Goal: Information Seeking & Learning: Check status

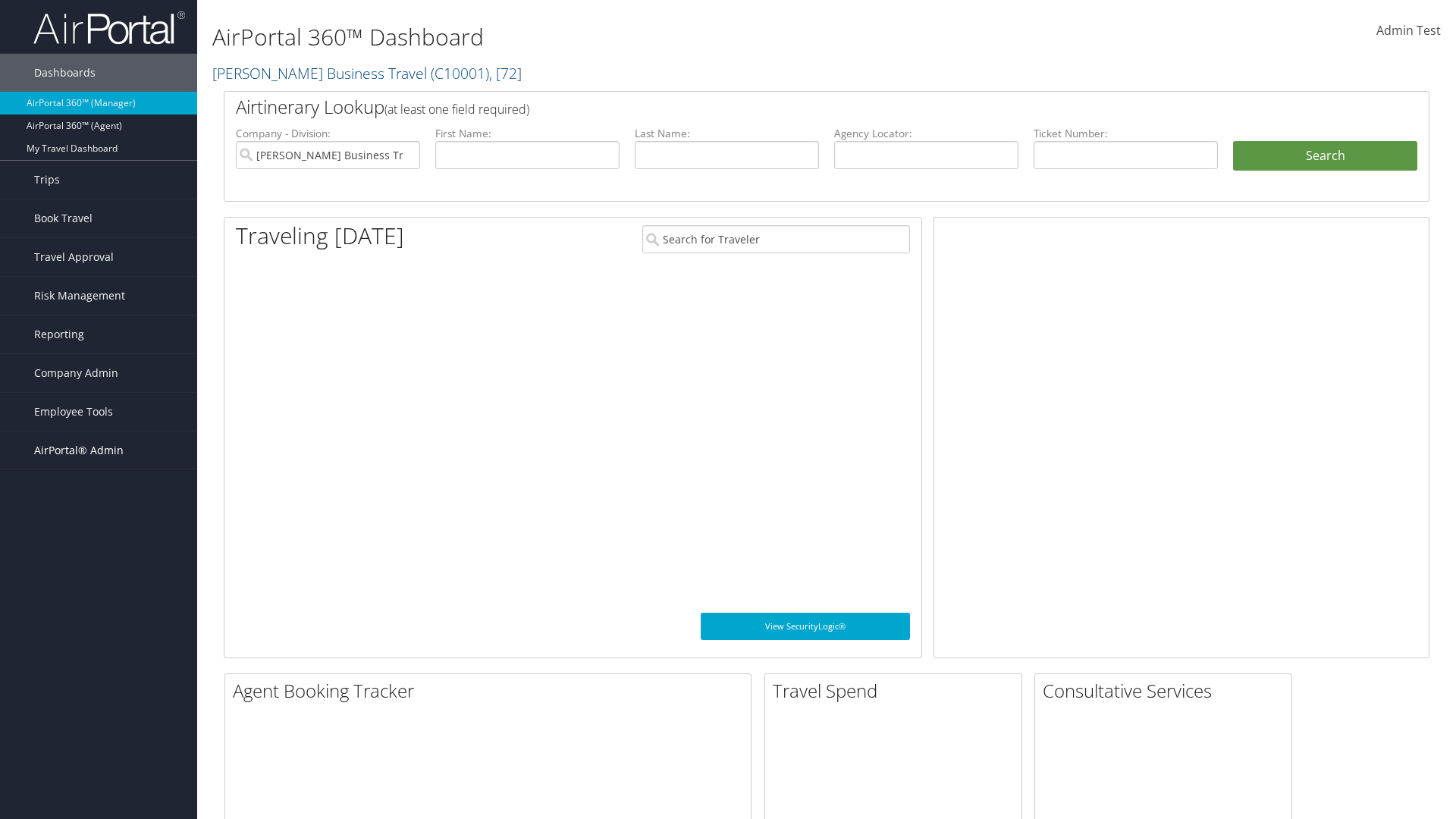
click at [99, 450] on span "AirPortal® Admin" at bounding box center [78, 450] width 89 height 38
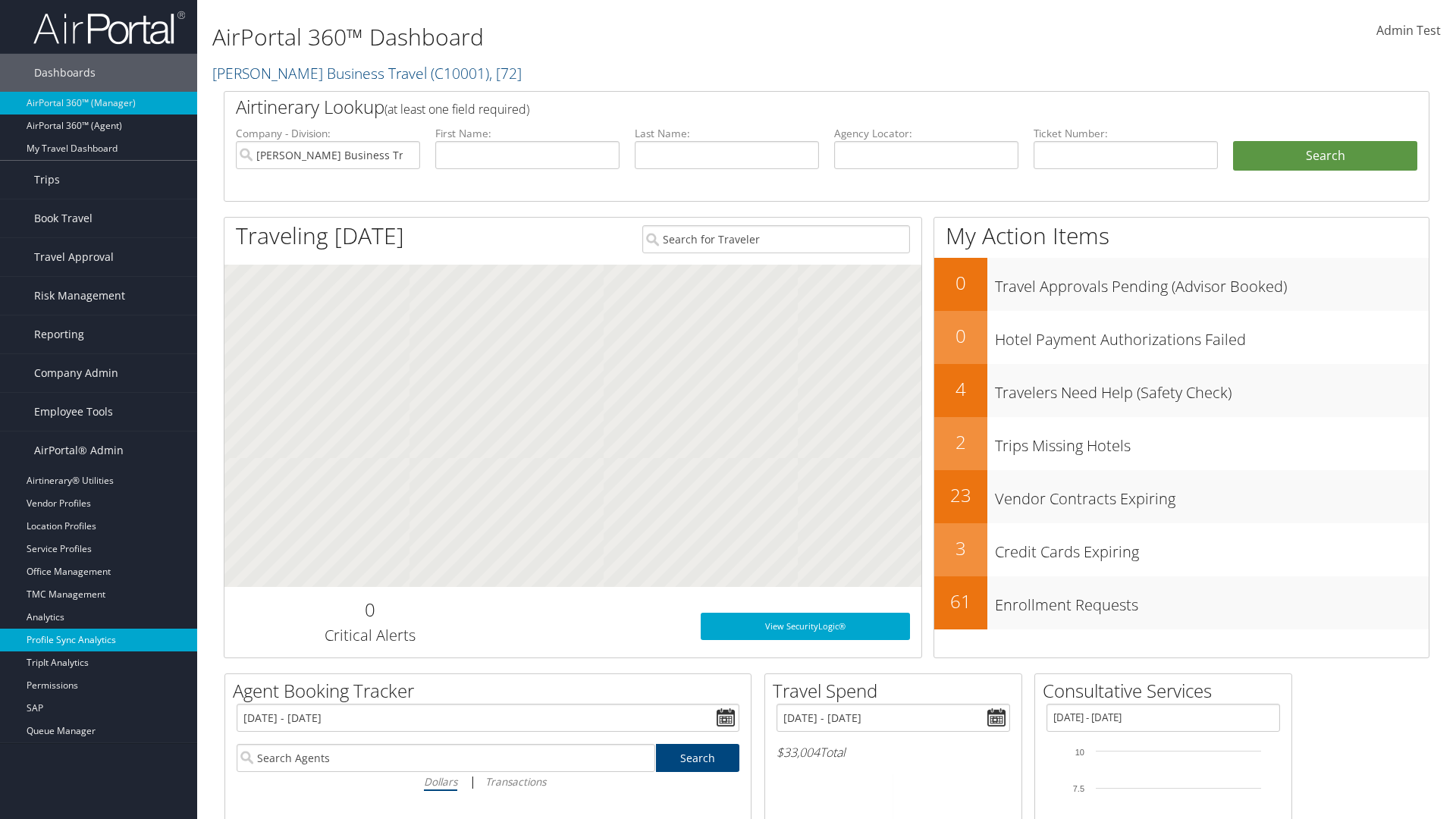
click at [99, 640] on link "Profile Sync Analytics" at bounding box center [98, 639] width 197 height 23
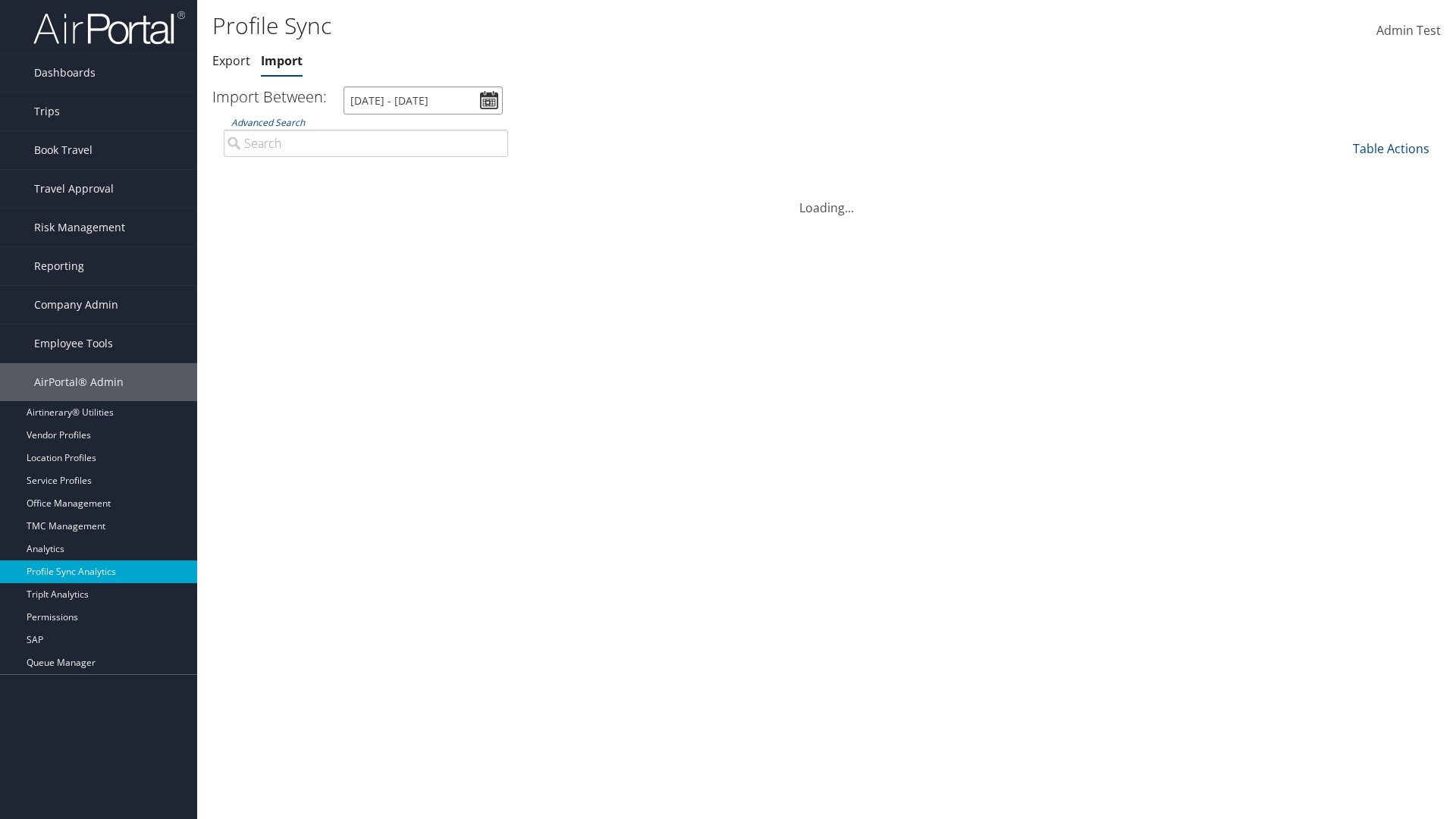
click at [423, 100] on input "[DATE] - [DATE]" at bounding box center [423, 100] width 159 height 28
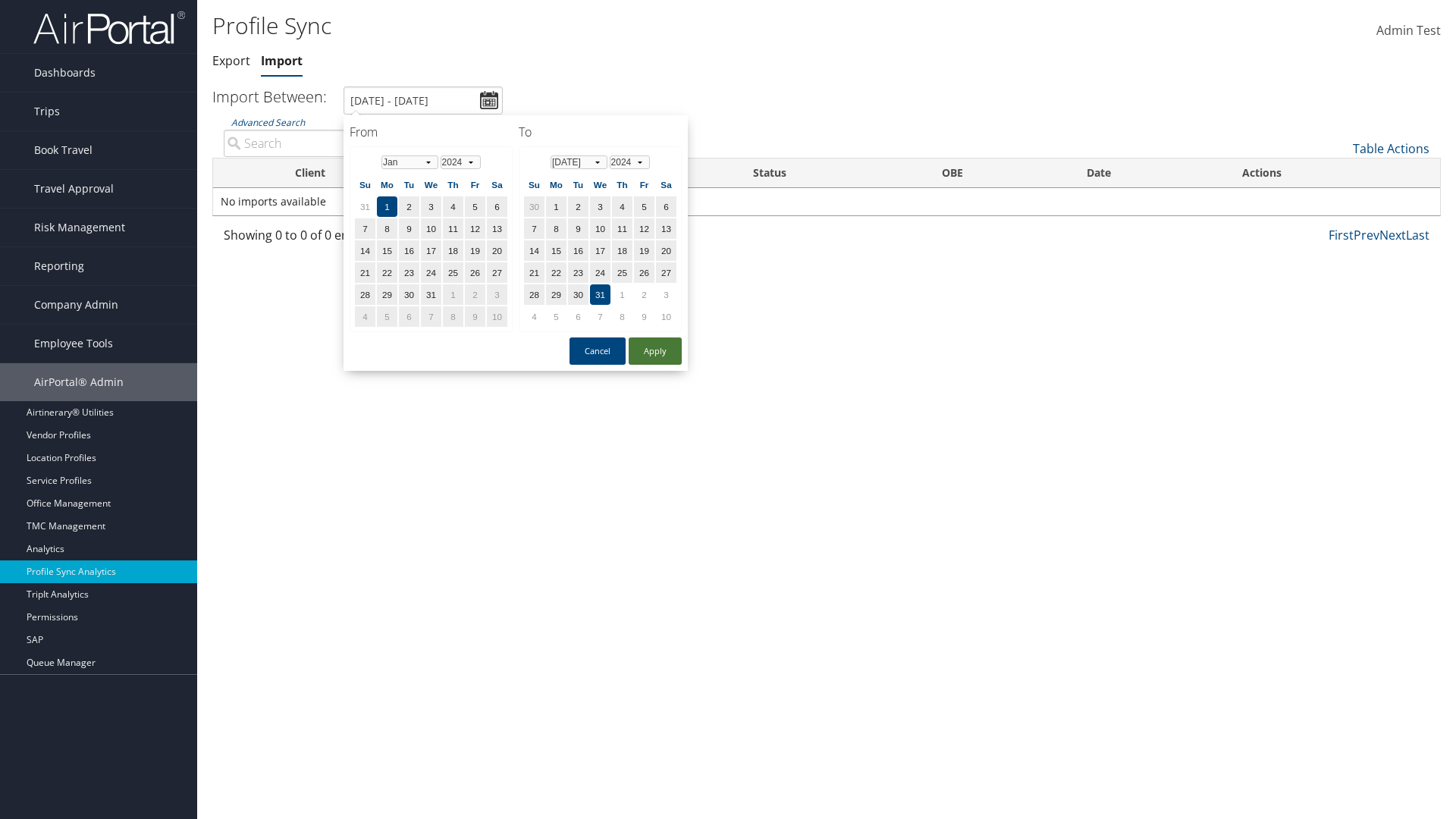
click at [655, 350] on button "Apply" at bounding box center [655, 351] width 53 height 27
type input "[DATE] - [DATE]"
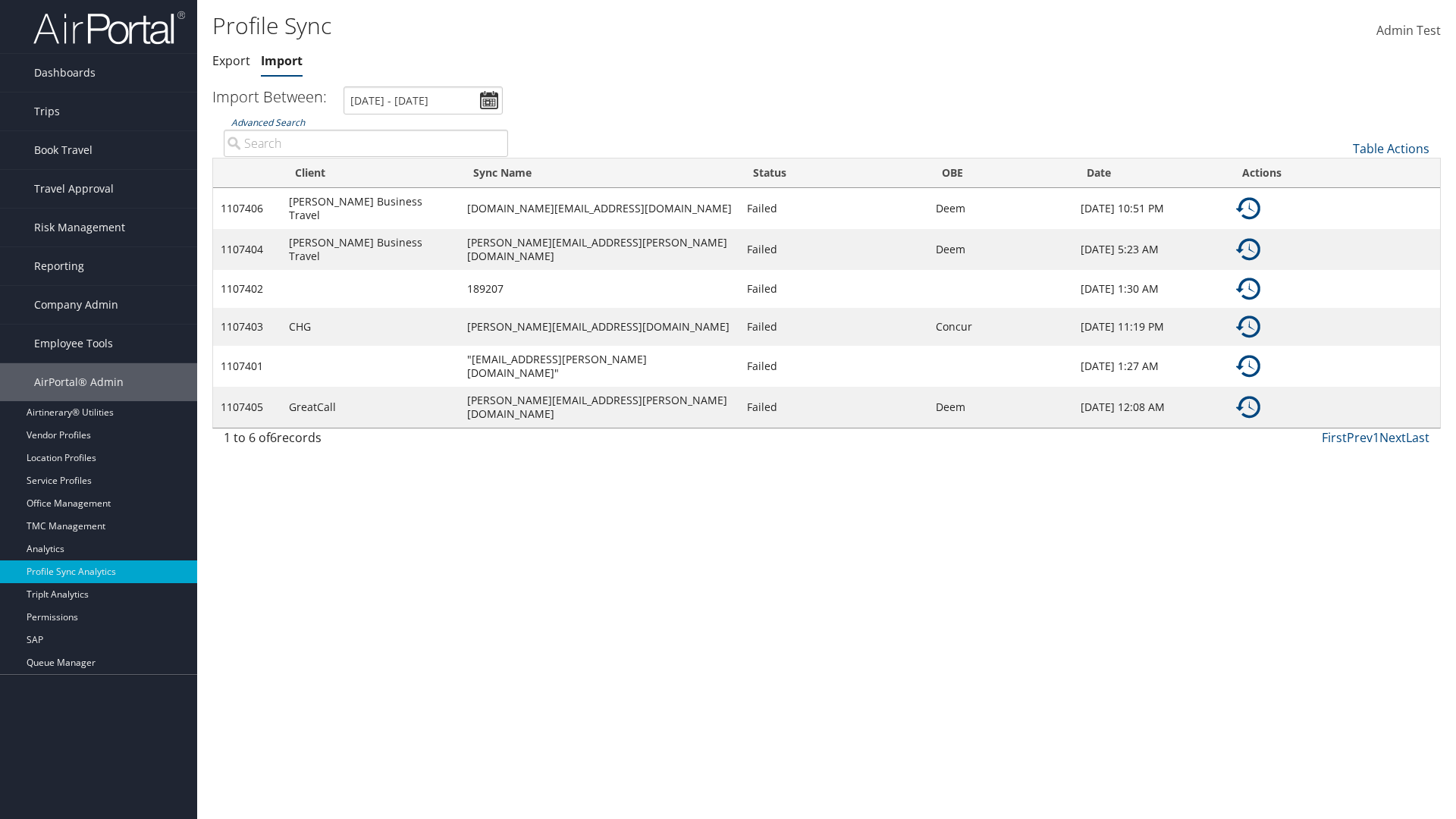
click at [268, 122] on link "Advanced Search" at bounding box center [268, 122] width 74 height 13
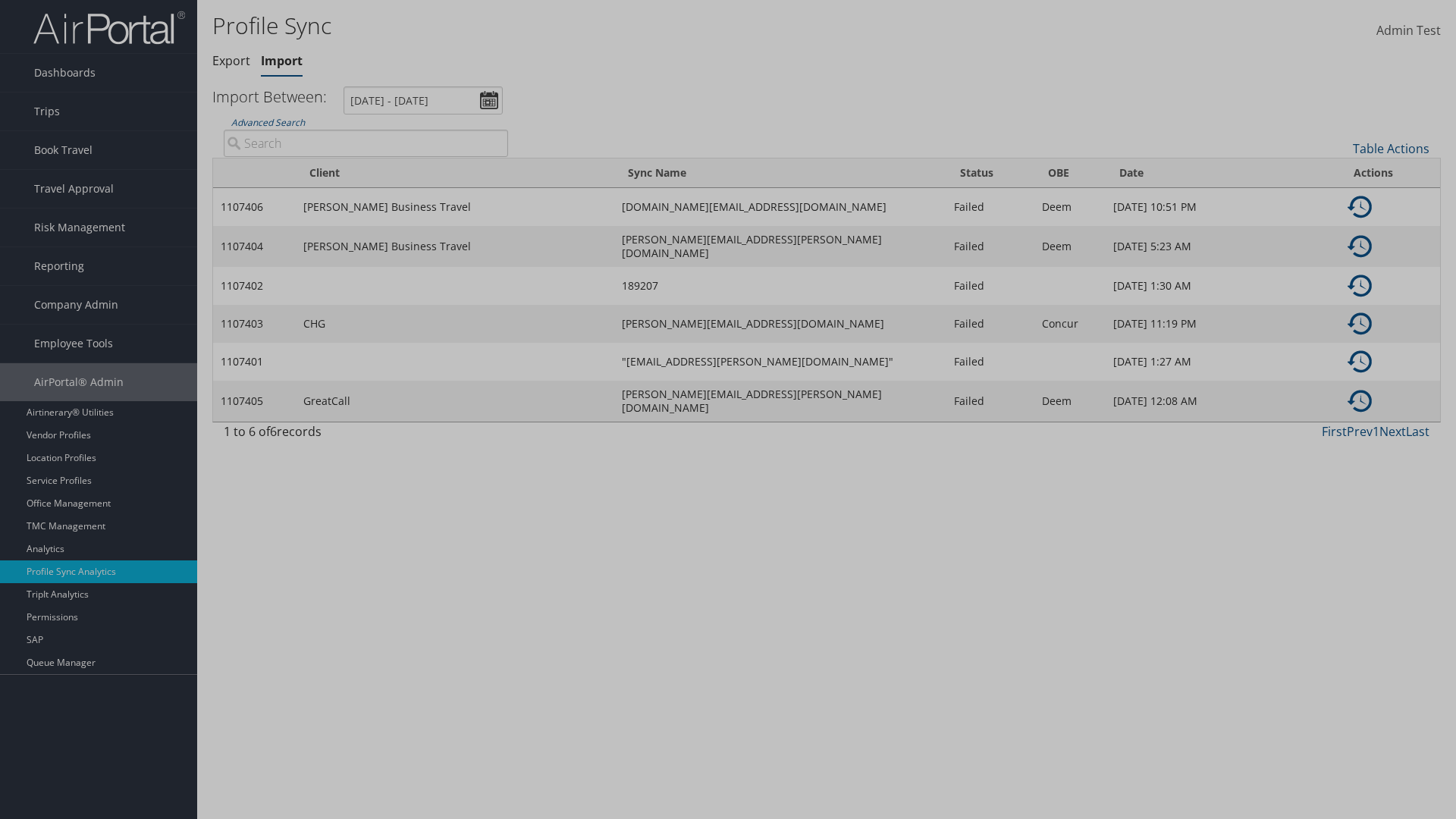
click at [0, 0] on input "text" at bounding box center [0, 0] width 0 height 0
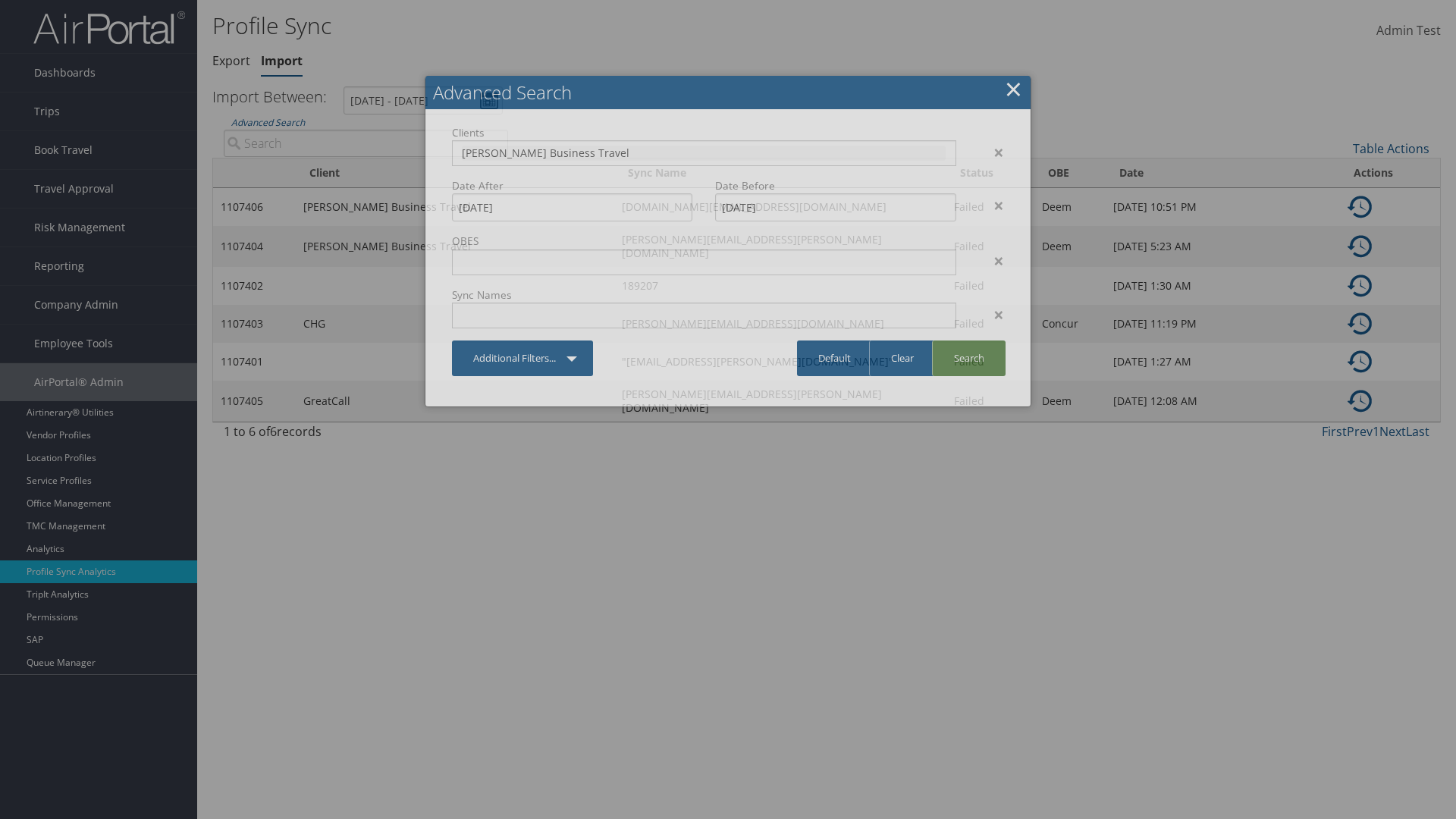
type input "[PERSON_NAME] Business Travel"
click at [969, 358] on link "Search" at bounding box center [969, 358] width 74 height 35
type input "[PERSON_NAME] Business Travel"
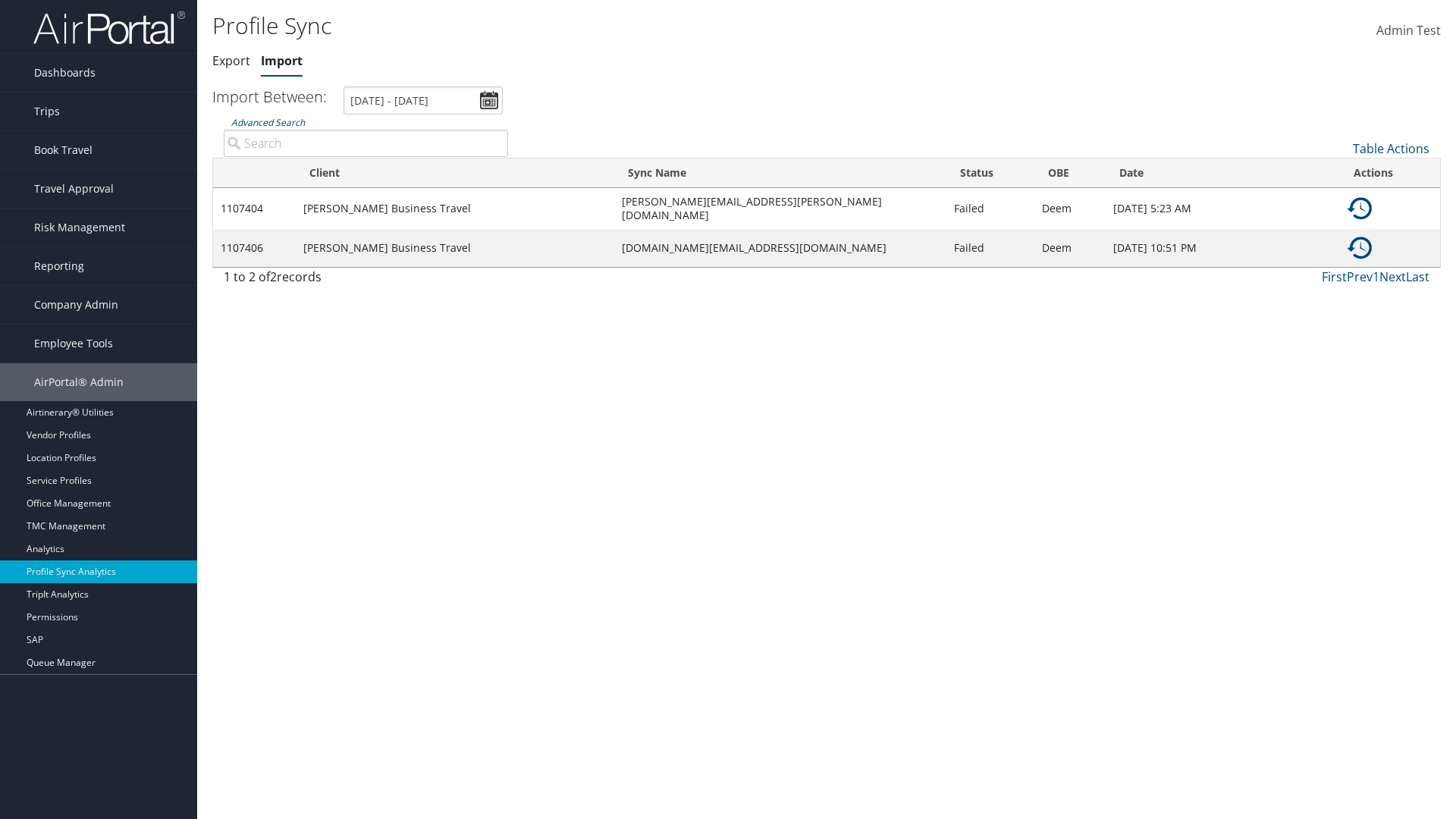
click at [268, 122] on link "Advanced Search" at bounding box center [268, 122] width 74 height 13
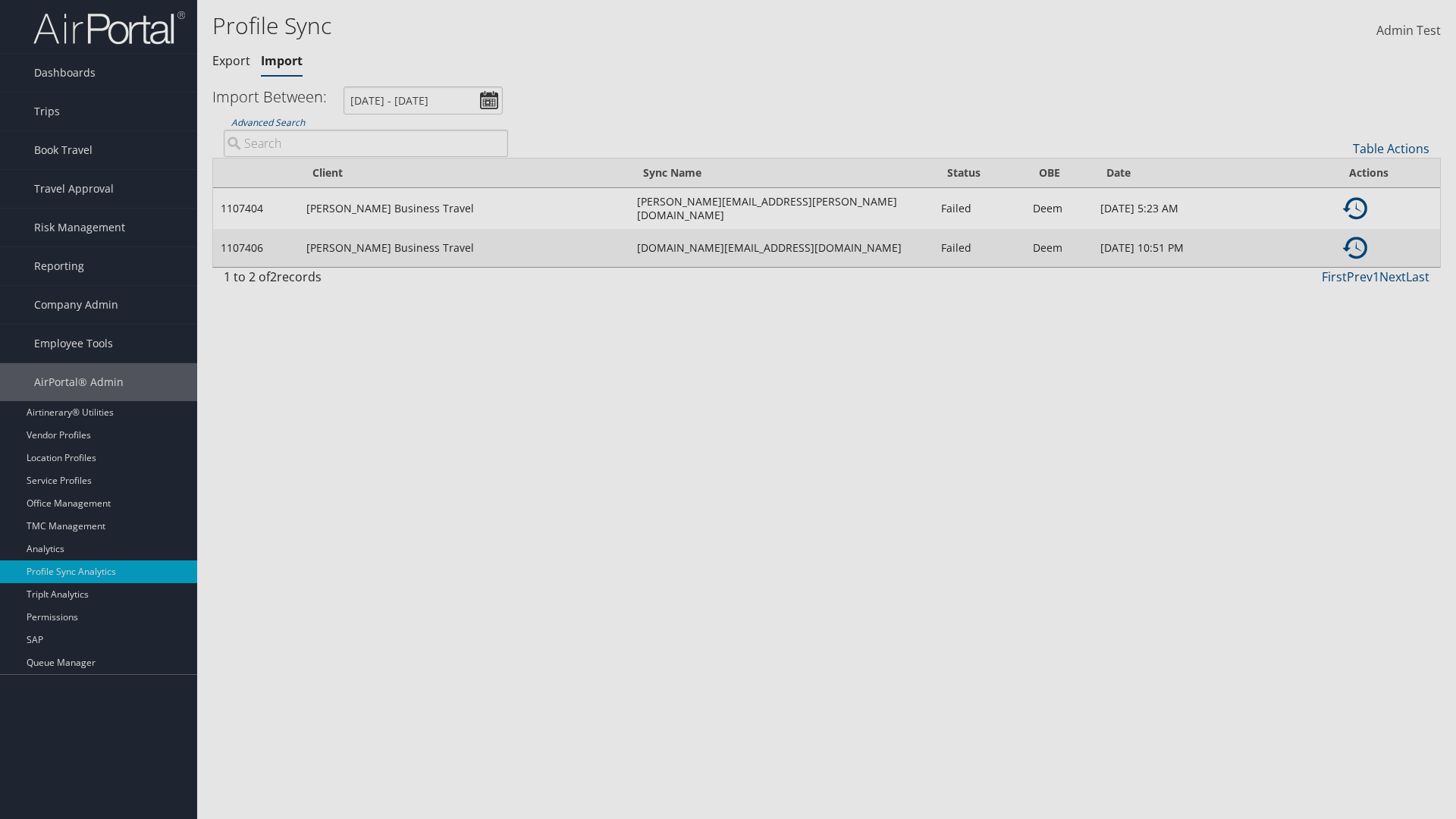
click at [0, 0] on div "×" at bounding box center [0, 0] width 0 height 0
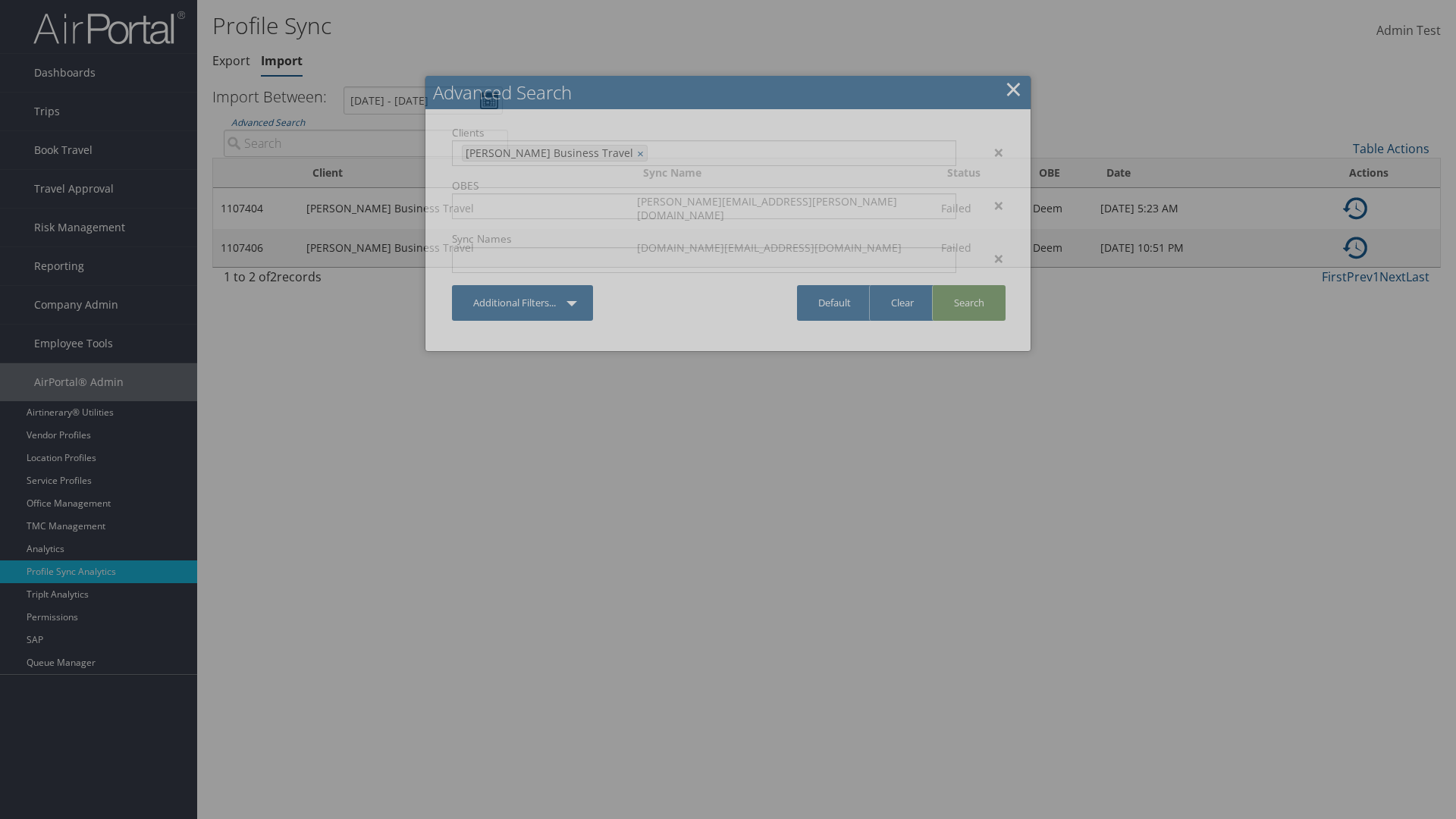
click at [969, 303] on link "Search" at bounding box center [969, 302] width 74 height 35
